Goal: Transaction & Acquisition: Download file/media

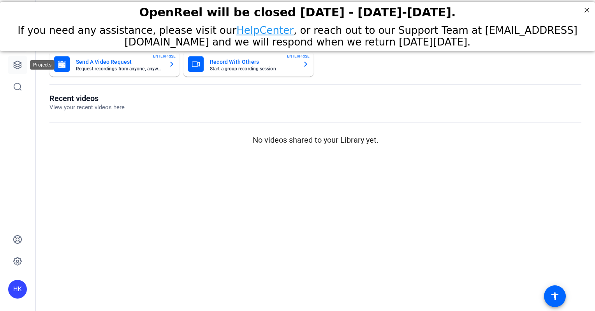
click at [22, 66] on link at bounding box center [17, 65] width 19 height 19
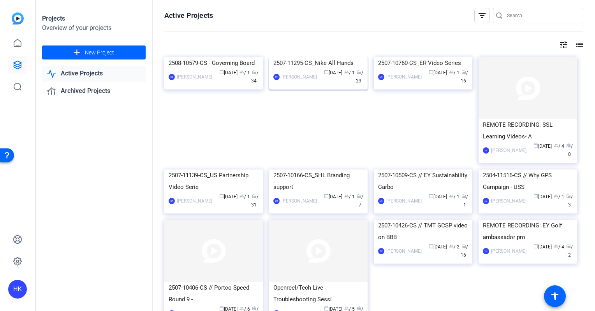
click at [300, 57] on img at bounding box center [318, 57] width 98 height 0
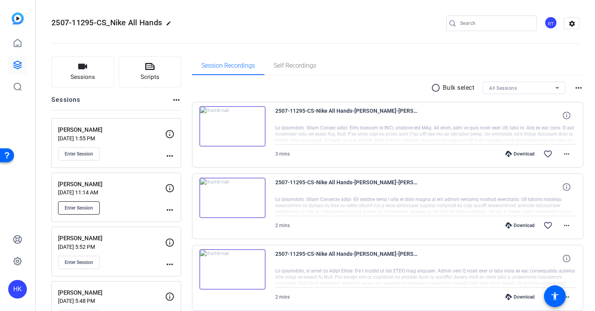
click at [78, 205] on span "Enter Session" at bounding box center [79, 208] width 28 height 6
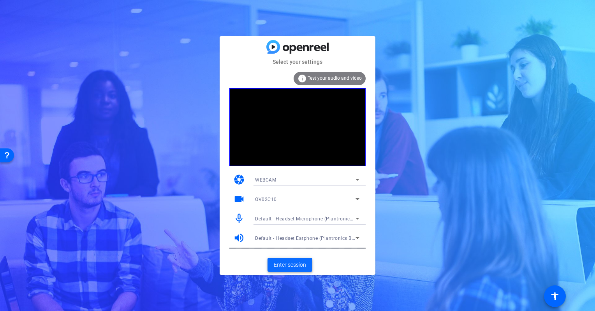
click at [286, 269] on span "Enter session" at bounding box center [290, 265] width 32 height 8
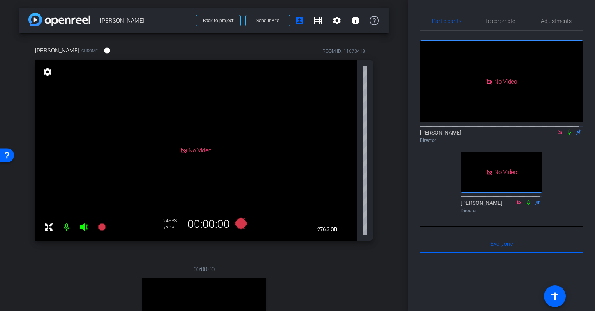
scroll to position [125, 0]
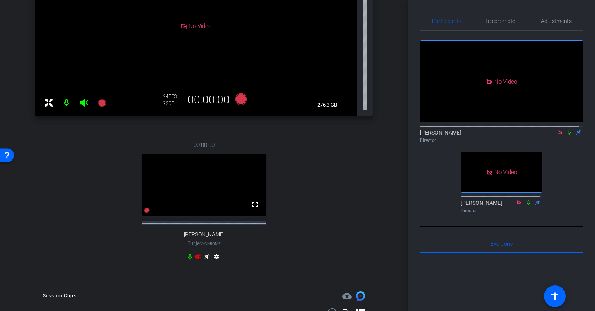
click at [204, 260] on icon at bounding box center [207, 257] width 6 height 6
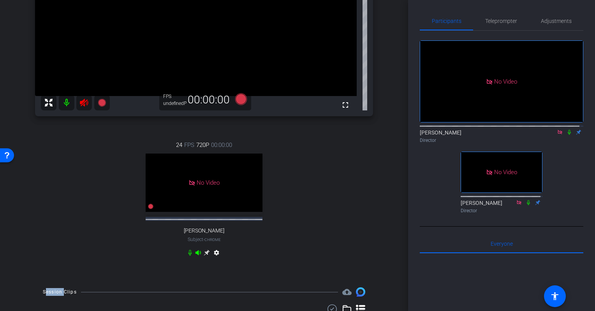
click at [203, 262] on div "24 FPS 720P 00:00:00 No Video sarah Subject - Chrome settings" at bounding box center [204, 200] width 338 height 144
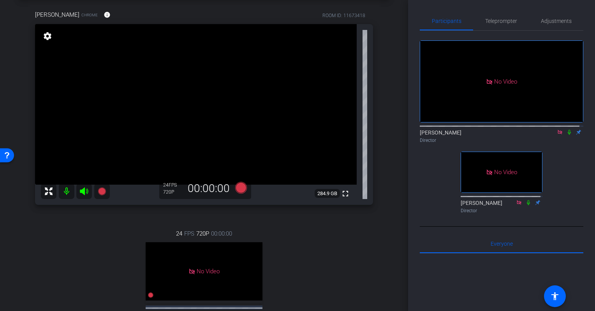
scroll to position [0, 0]
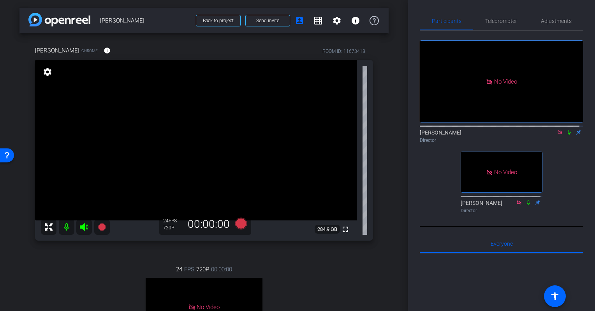
click at [49, 73] on mat-icon "settings" at bounding box center [47, 71] width 11 height 9
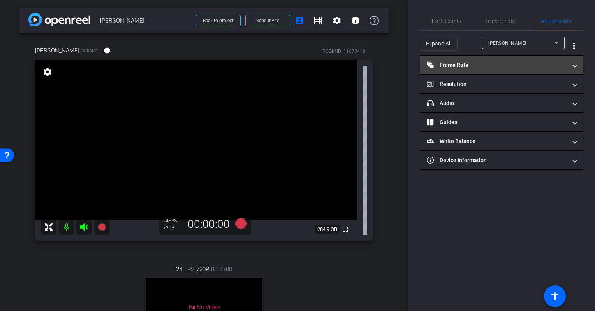
click at [540, 65] on mat-panel-title "Frame Rate Frame Rate" at bounding box center [497, 65] width 140 height 8
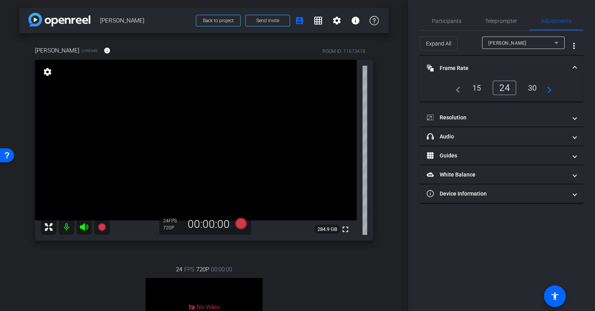
click at [536, 84] on div "30" at bounding box center [532, 87] width 21 height 13
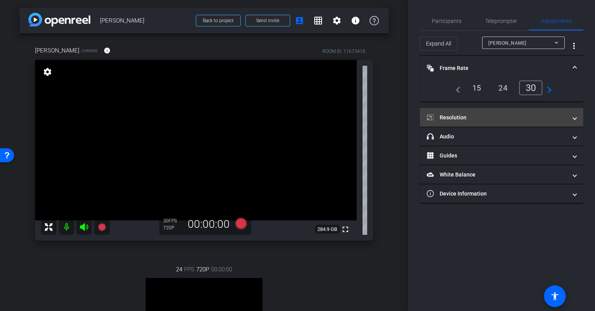
click at [496, 116] on mat-panel-title "Resolution" at bounding box center [497, 118] width 140 height 8
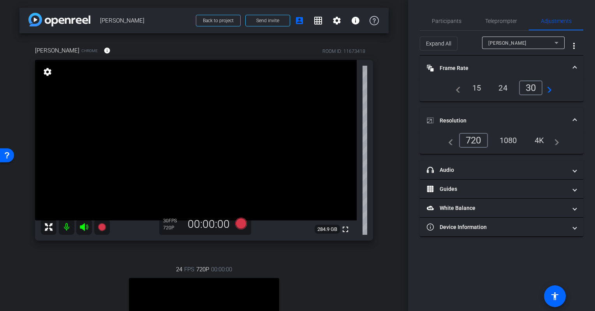
click at [506, 138] on div "1080" at bounding box center [508, 140] width 29 height 13
click at [452, 20] on span "Participants" at bounding box center [447, 20] width 30 height 5
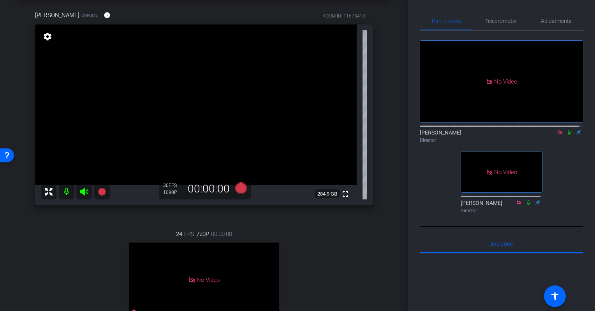
scroll to position [34, 0]
click at [566, 130] on icon at bounding box center [569, 132] width 6 height 5
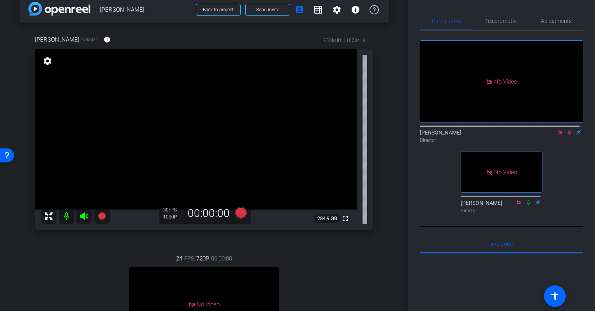
scroll to position [0, 0]
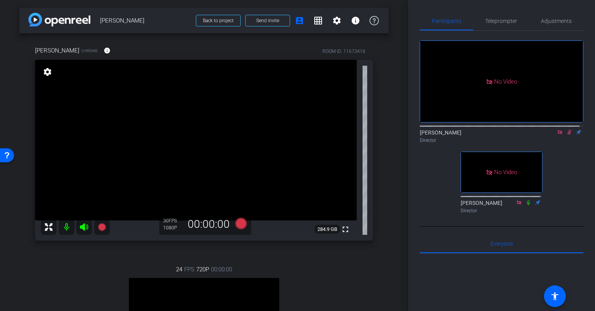
click at [566, 130] on icon at bounding box center [569, 132] width 6 height 5
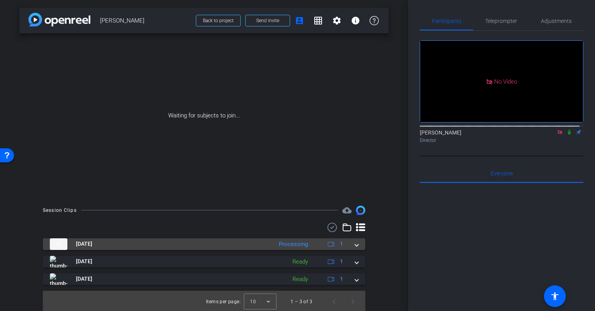
click at [355, 246] on span at bounding box center [356, 244] width 3 height 8
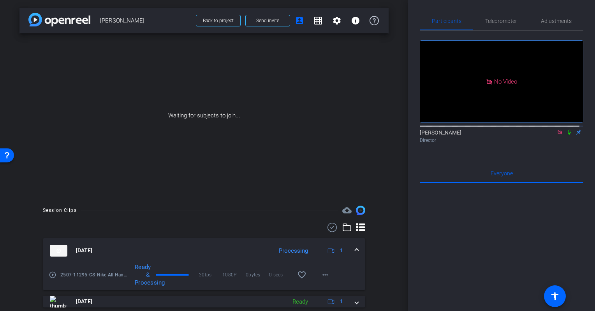
scroll to position [41, 0]
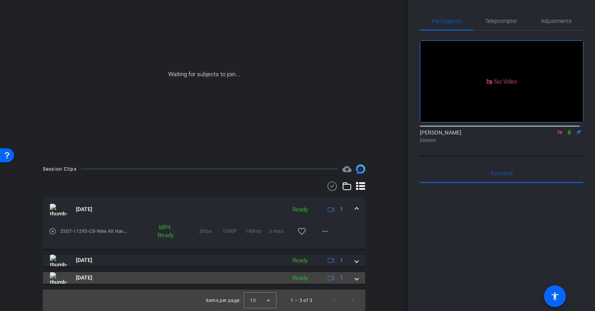
click at [350, 277] on div "Aug 15, 2025 Ready 1" at bounding box center [202, 278] width 305 height 12
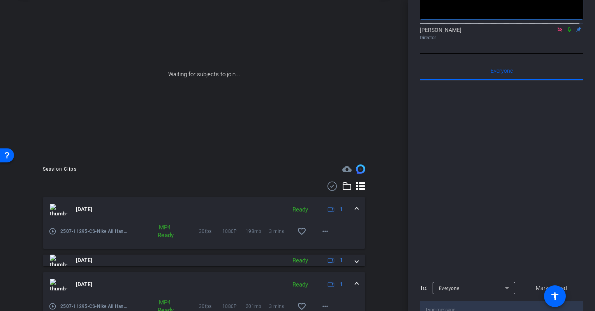
scroll to position [81, 0]
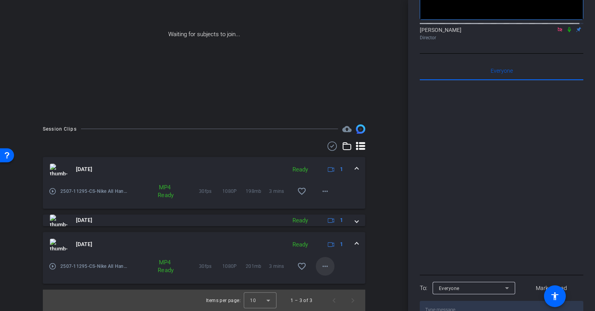
click at [323, 263] on mat-icon "more_horiz" at bounding box center [324, 266] width 9 height 9
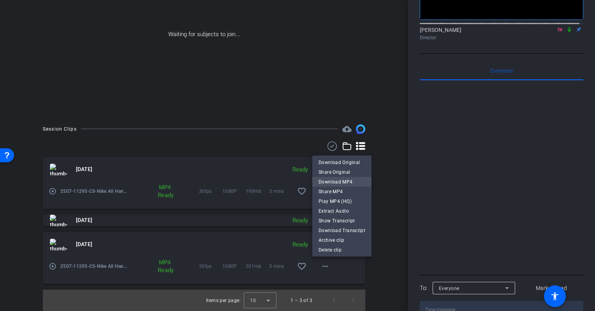
click at [336, 179] on span "Download MP4" at bounding box center [341, 181] width 47 height 9
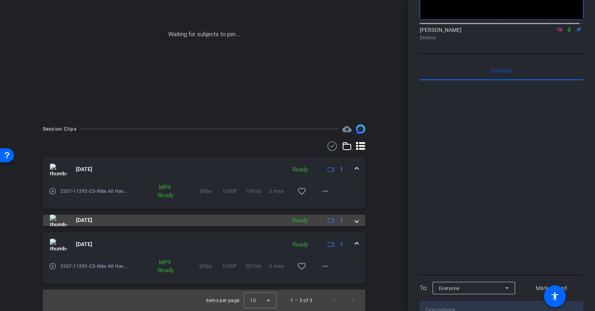
click at [355, 221] on span at bounding box center [356, 220] width 3 height 8
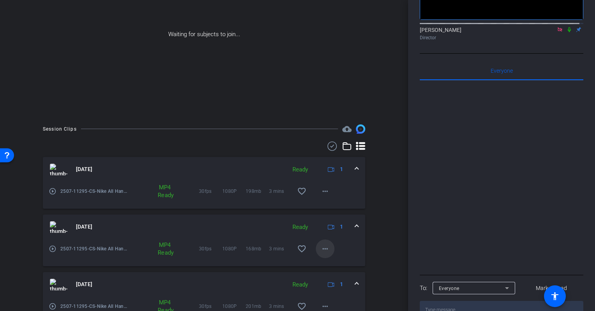
click at [323, 244] on mat-icon "more_horiz" at bounding box center [324, 248] width 9 height 9
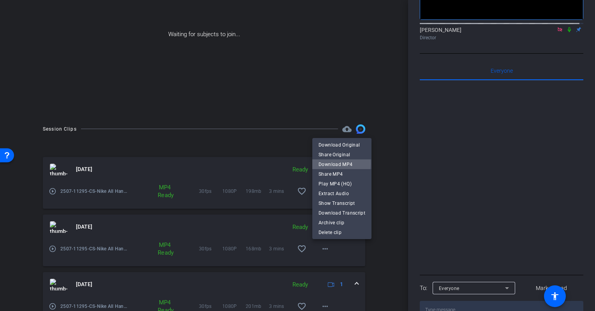
click at [329, 163] on span "Download MP4" at bounding box center [341, 164] width 47 height 9
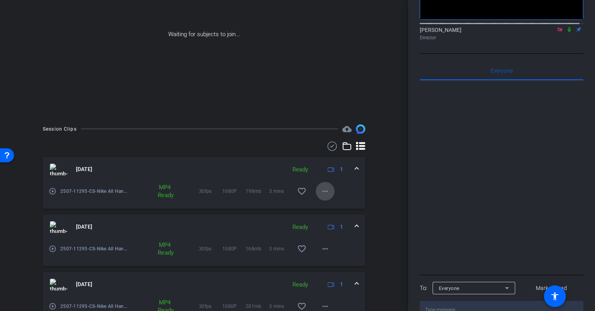
click at [325, 190] on mat-icon "more_horiz" at bounding box center [324, 191] width 9 height 9
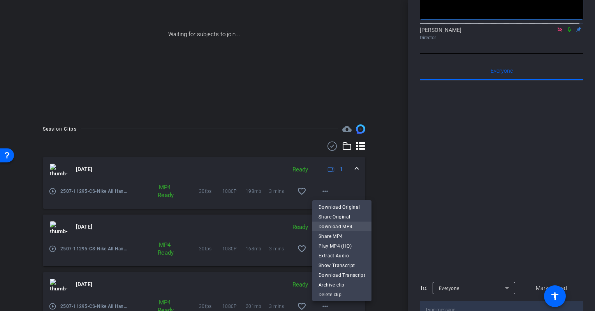
click at [332, 225] on span "Download MP4" at bounding box center [341, 226] width 47 height 9
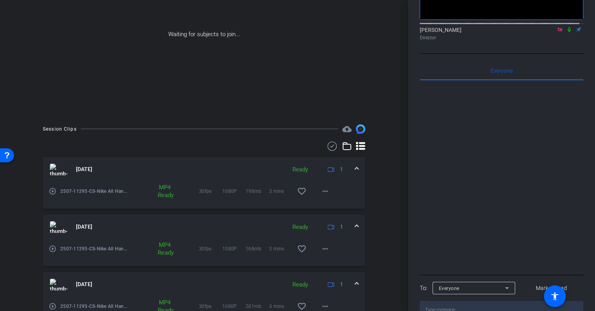
click at [390, 179] on div "arrow_back Nichole Jones Back to project Send invite account_box grid_on settin…" at bounding box center [204, 74] width 408 height 311
